Goal: Navigation & Orientation: Find specific page/section

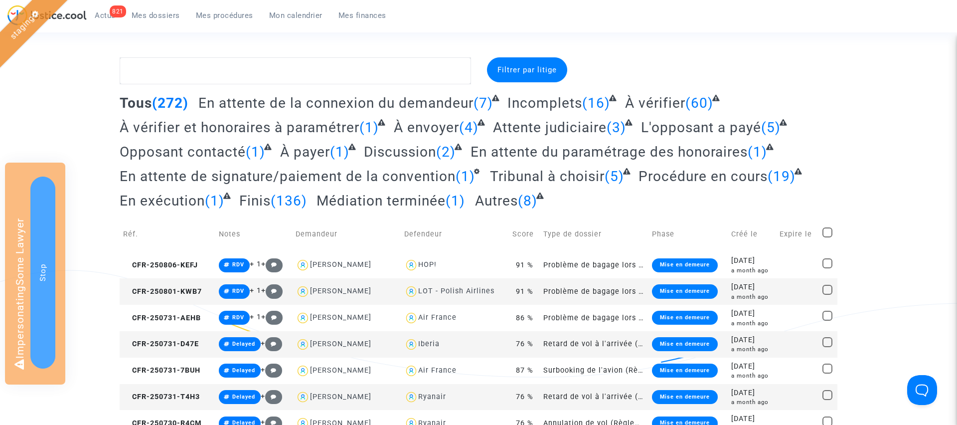
click at [103, 16] on span "Actus" at bounding box center [105, 15] width 21 height 9
